Goal: Task Accomplishment & Management: Use online tool/utility

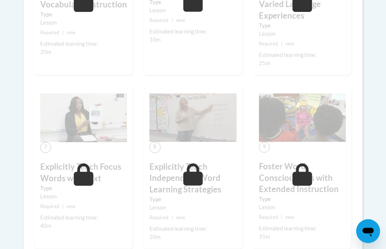
scroll to position [420, 0]
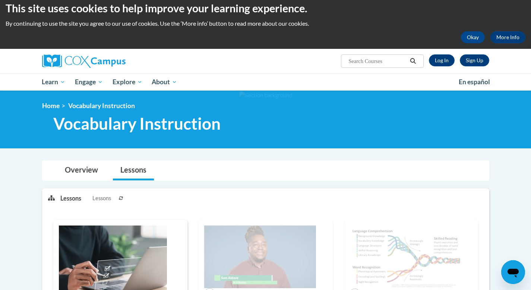
scroll to position [8, 0]
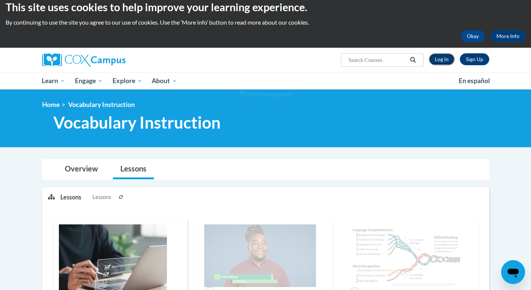
click at [445, 57] on link "Log In" at bounding box center [442, 59] width 26 height 12
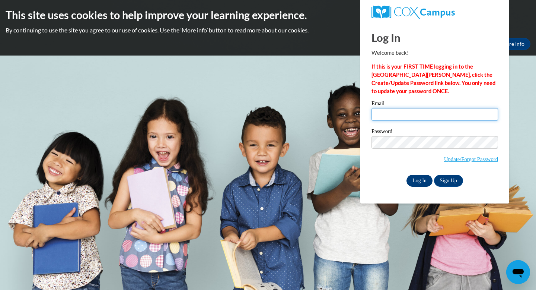
type input "[EMAIL_ADDRESS][DOMAIN_NAME]"
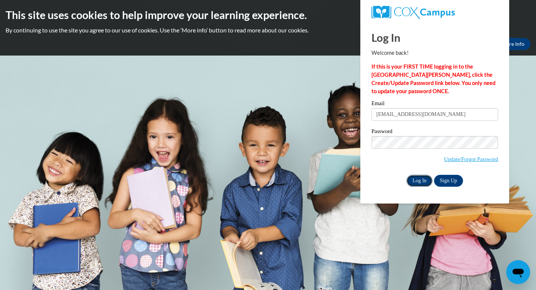
click at [413, 180] on input "Log In" at bounding box center [420, 181] width 26 height 12
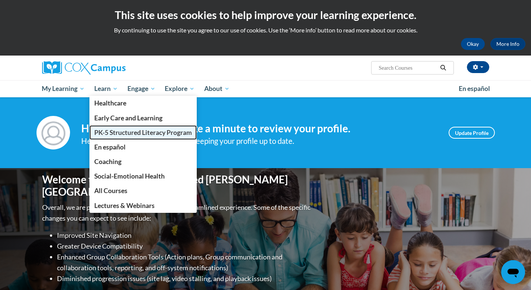
click at [107, 135] on span "PK-5 Structured Literacy Program" at bounding box center [143, 132] width 98 height 8
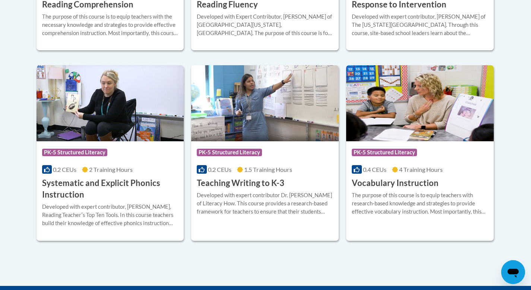
scroll to position [954, 0]
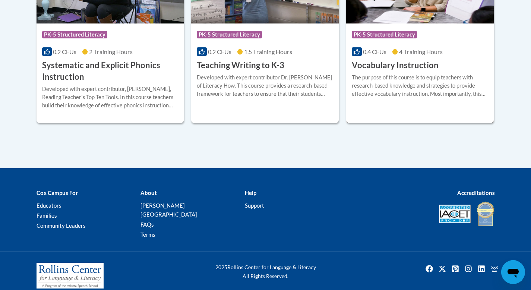
click at [413, 73] on div at bounding box center [420, 73] width 136 height 0
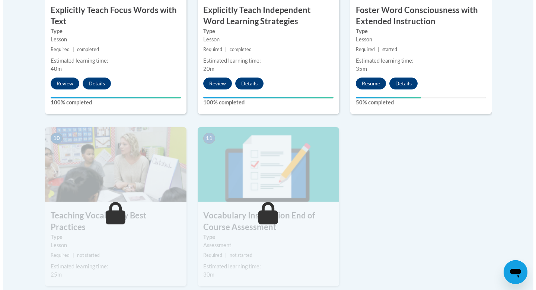
scroll to position [744, 0]
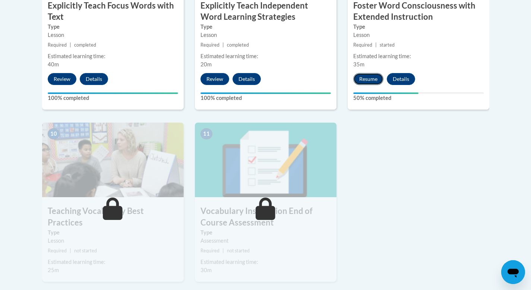
click at [373, 79] on button "Resume" at bounding box center [368, 79] width 30 height 12
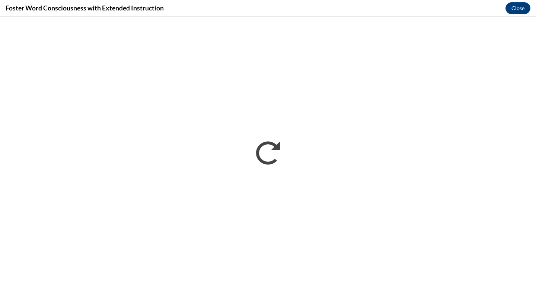
scroll to position [0, 0]
